Goal: Transaction & Acquisition: Purchase product/service

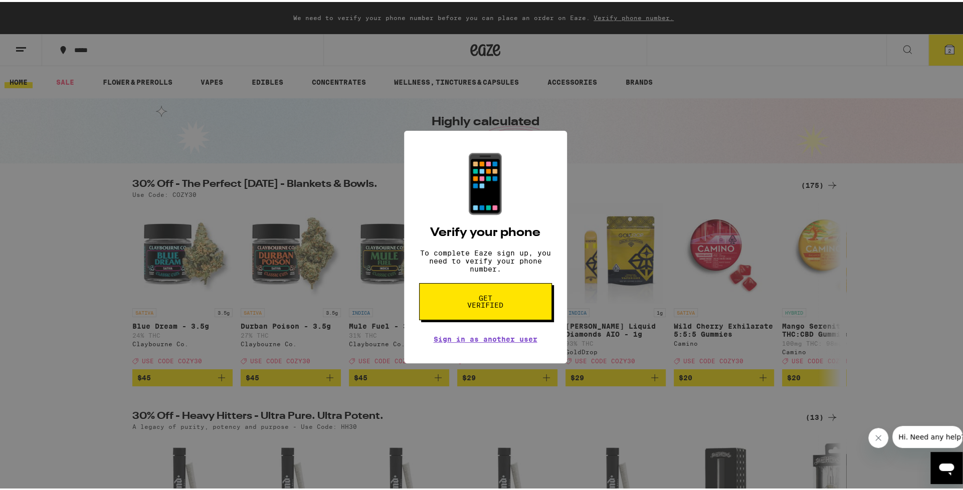
click at [484, 307] on span "Get verified" at bounding box center [486, 300] width 52 height 14
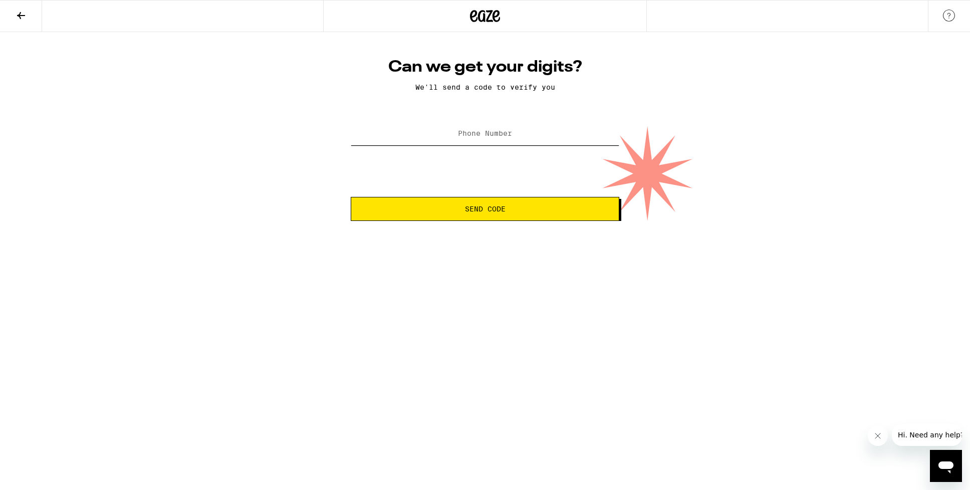
click at [493, 141] on input "Phone Number" at bounding box center [485, 134] width 269 height 23
type input "[PHONE_NUMBER]"
click at [489, 203] on button "Send Code" at bounding box center [485, 209] width 269 height 24
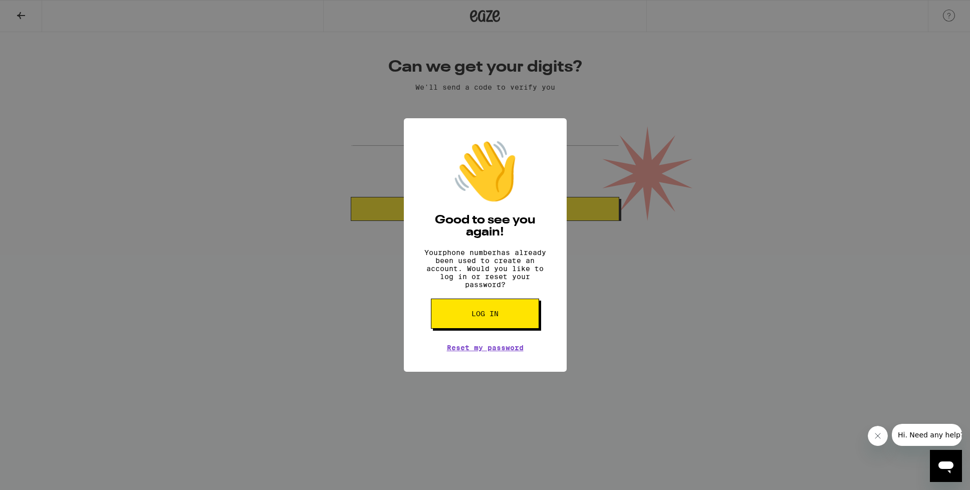
click at [489, 329] on button "Log in" at bounding box center [485, 314] width 108 height 30
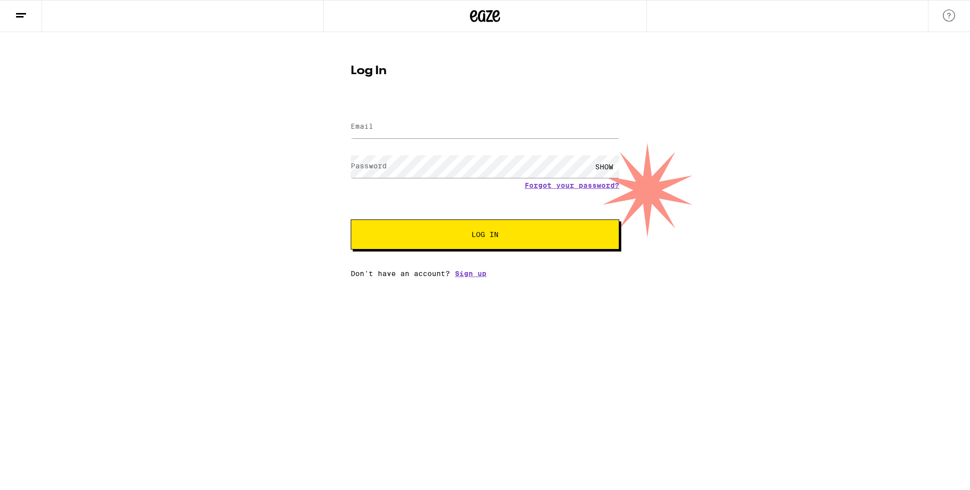
click at [435, 139] on div at bounding box center [485, 127] width 269 height 30
click at [437, 132] on input "Email" at bounding box center [485, 127] width 269 height 23
type input "[EMAIL_ADDRESS][PERSON_NAME][DOMAIN_NAME]"
click at [351, 220] on button "Log In" at bounding box center [485, 235] width 269 height 30
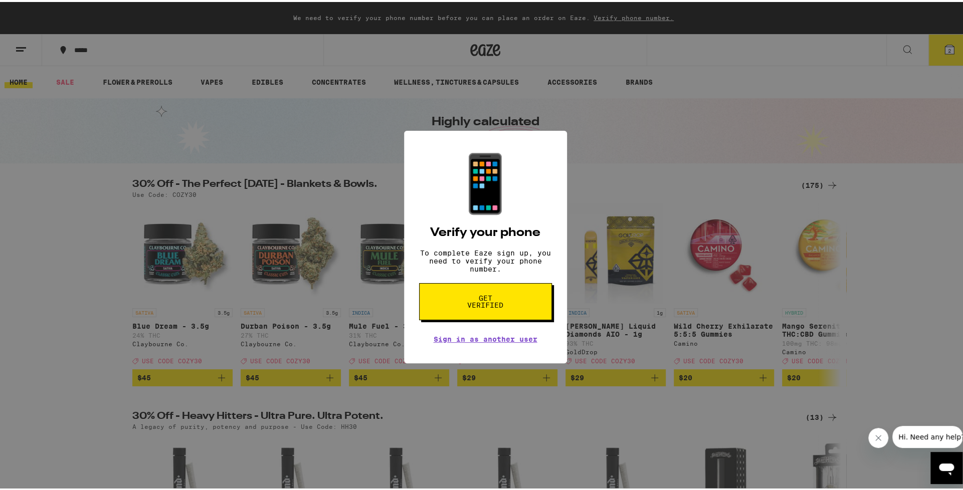
click at [953, 463] on icon "Open messaging window" at bounding box center [946, 468] width 18 height 18
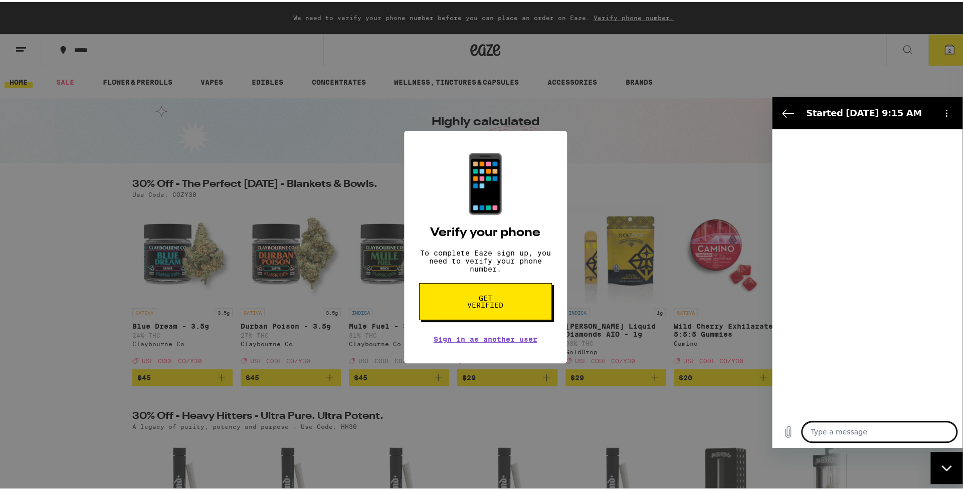
type textarea "x"
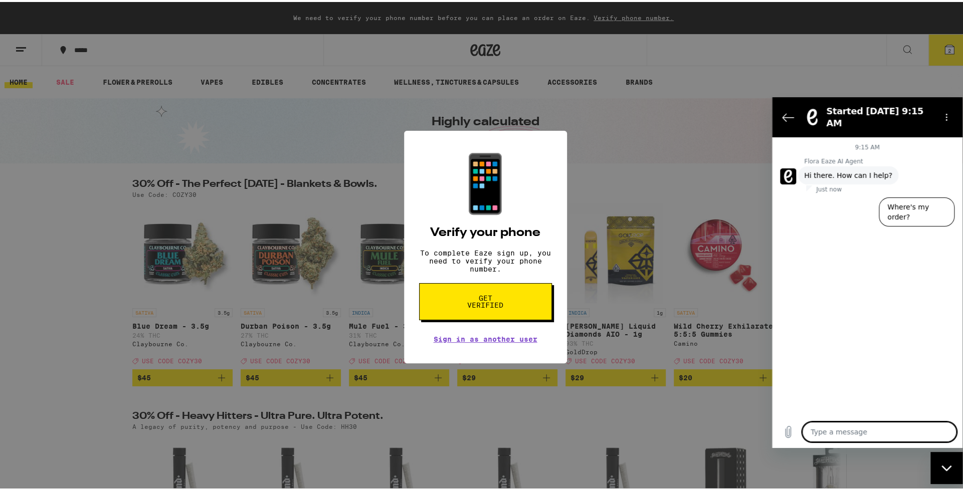
click at [830, 82] on div "📱 Verify your phone To complete Eaze sign up, you need to verify your phone num…" at bounding box center [485, 245] width 970 height 490
click at [782, 108] on button "Back to the conversation list" at bounding box center [788, 117] width 20 height 20
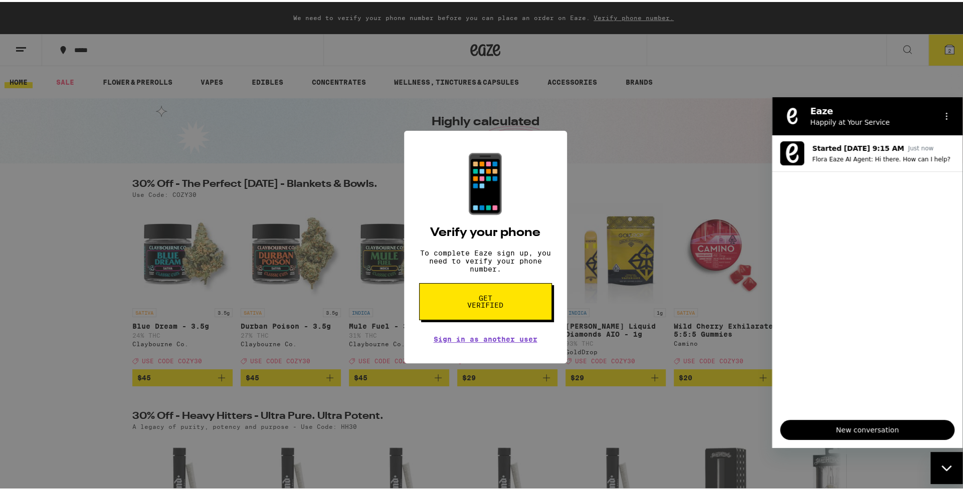
click at [833, 81] on div "📱 Verify your phone To complete Eaze sign up, you need to verify your phone num…" at bounding box center [485, 245] width 970 height 490
click at [950, 476] on div "Close messaging window" at bounding box center [946, 468] width 30 height 30
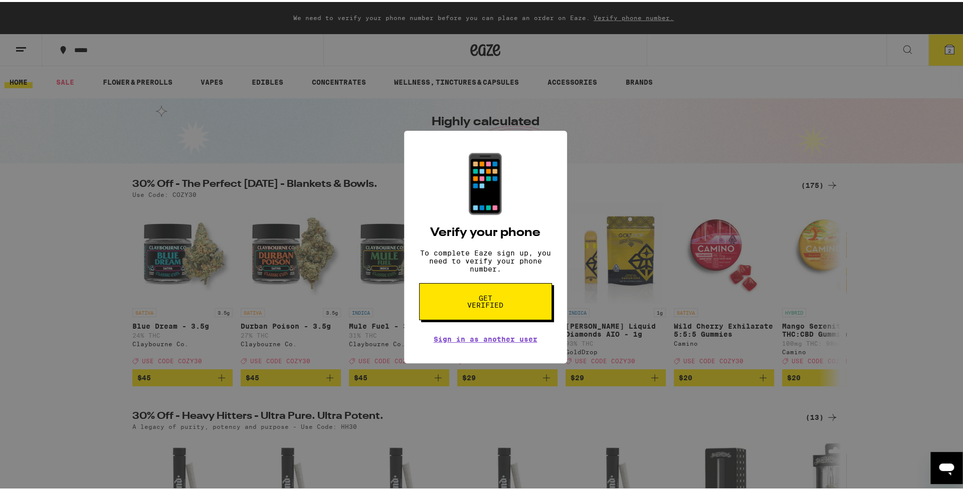
click at [642, 165] on div "📱 Verify your phone To complete Eaze sign up, you need to verify your phone num…" at bounding box center [485, 245] width 970 height 490
click at [621, 163] on div "📱 Verify your phone To complete Eaze sign up, you need to verify your phone num…" at bounding box center [485, 245] width 970 height 490
